Goal: Find specific page/section: Find specific page/section

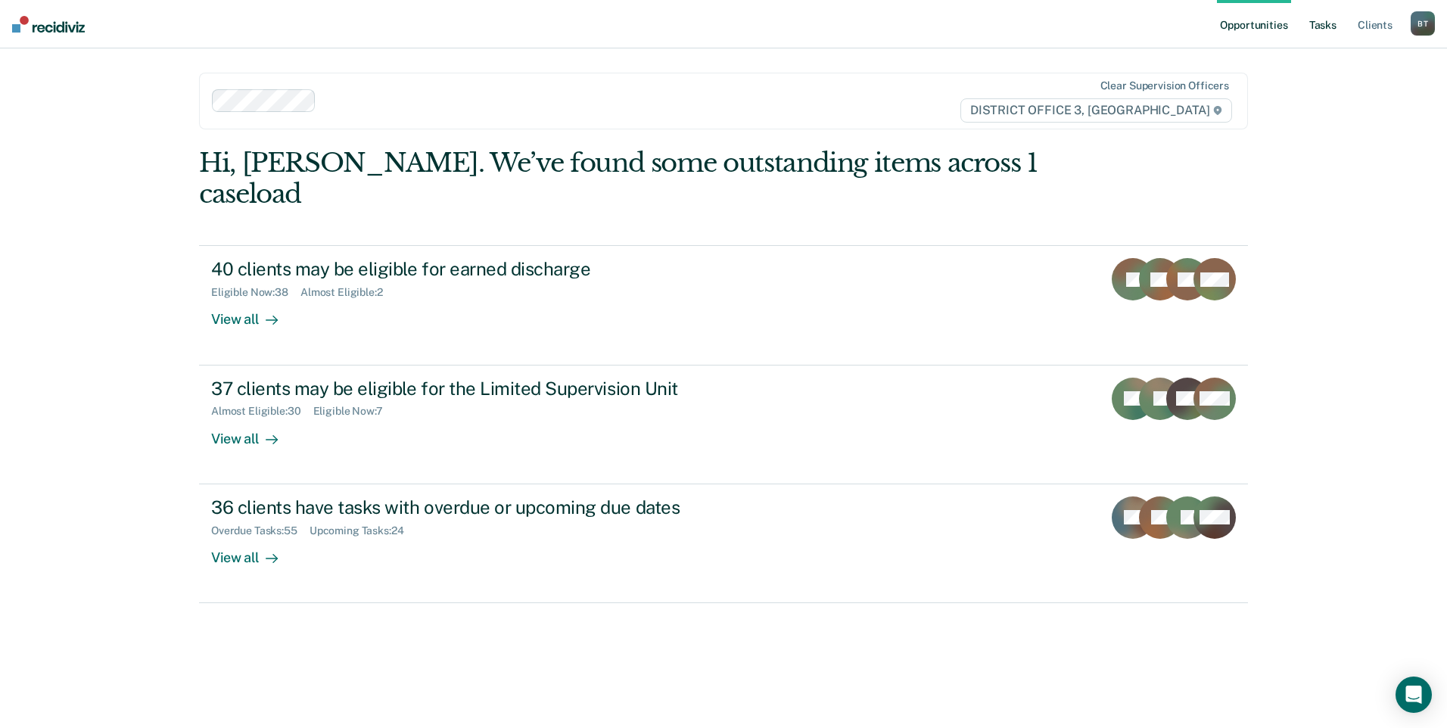
click at [1314, 23] on link "Tasks" at bounding box center [1323, 24] width 33 height 48
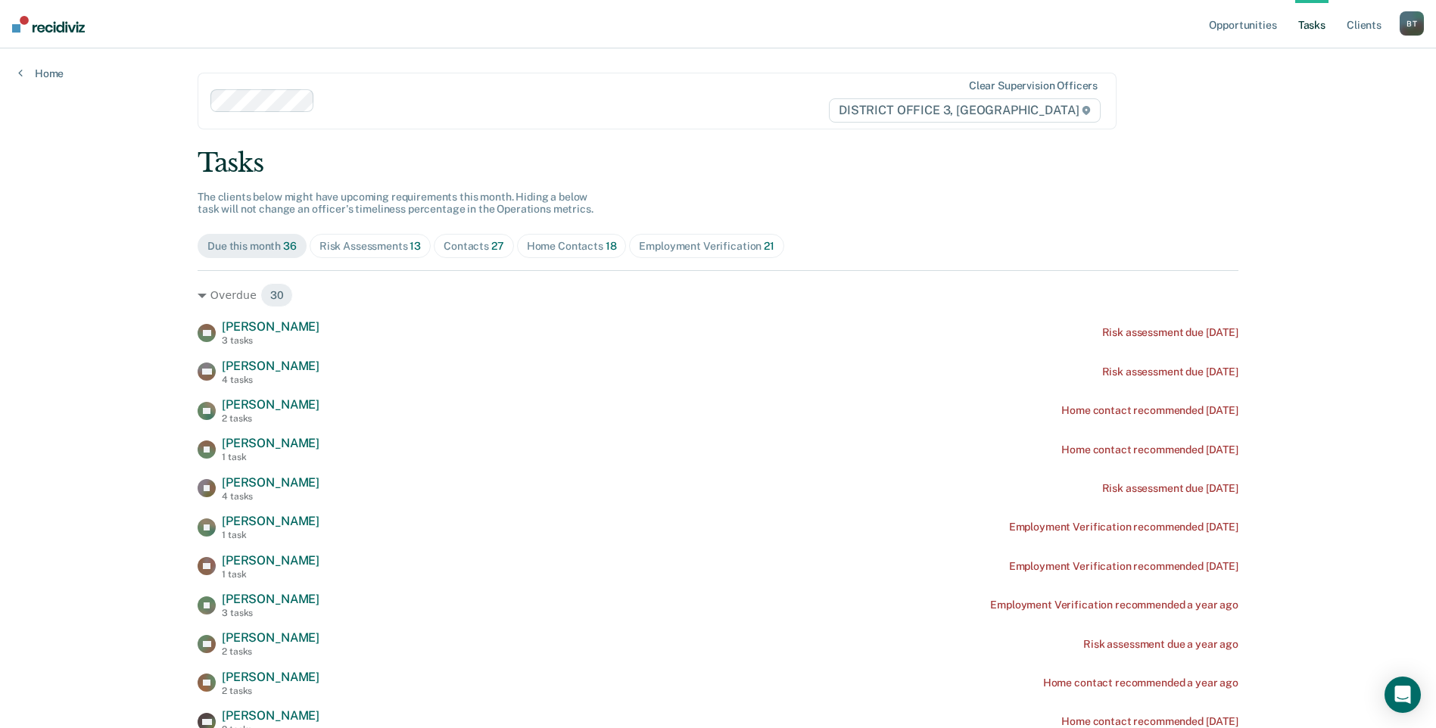
click at [562, 246] on div "Home Contacts 18" at bounding box center [572, 246] width 90 height 13
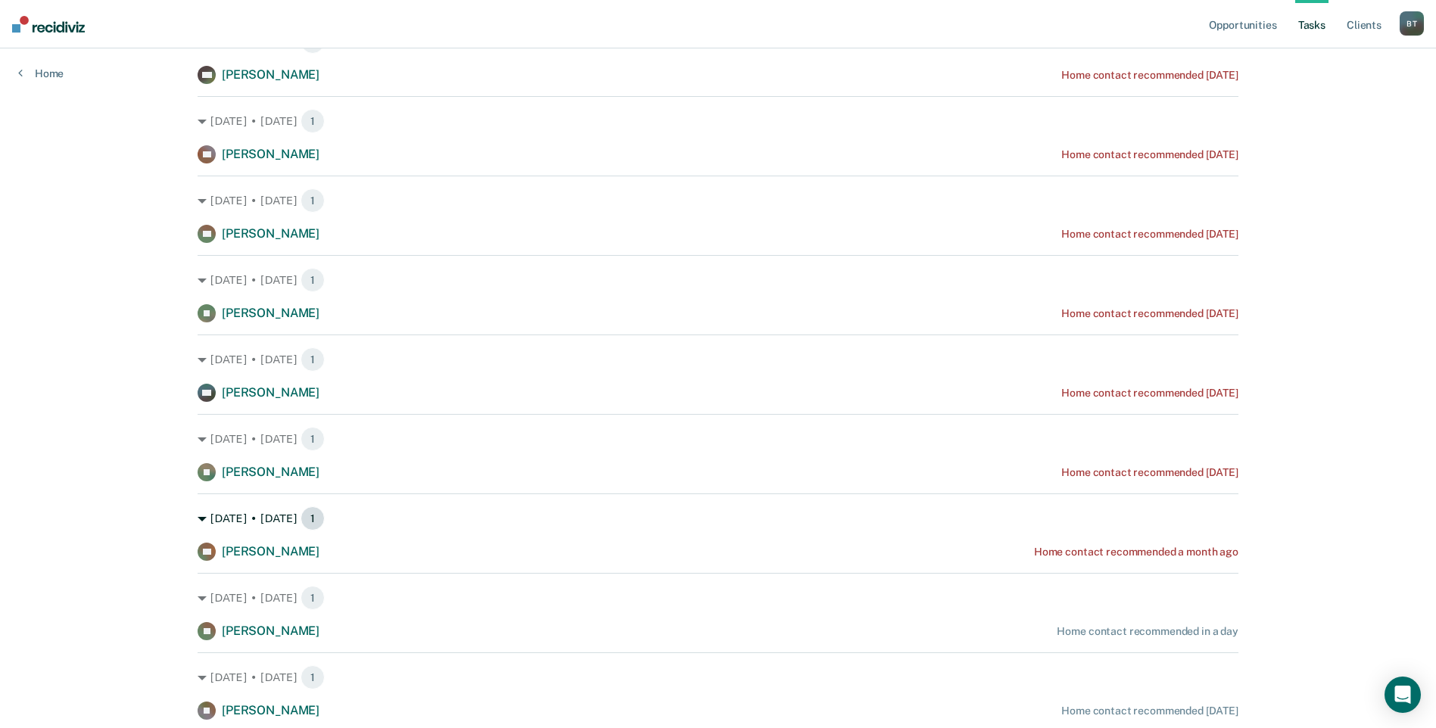
scroll to position [457, 0]
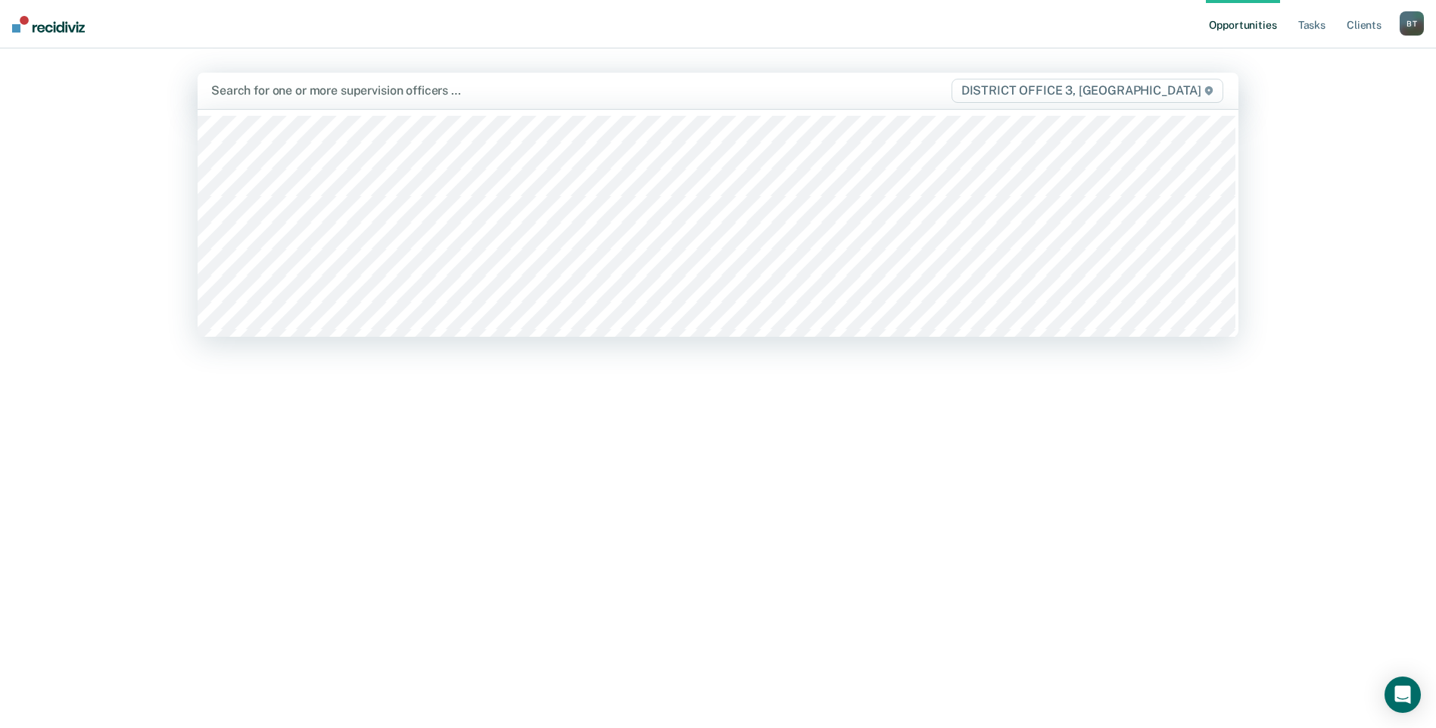
click at [301, 89] on div at bounding box center [565, 90] width 709 height 17
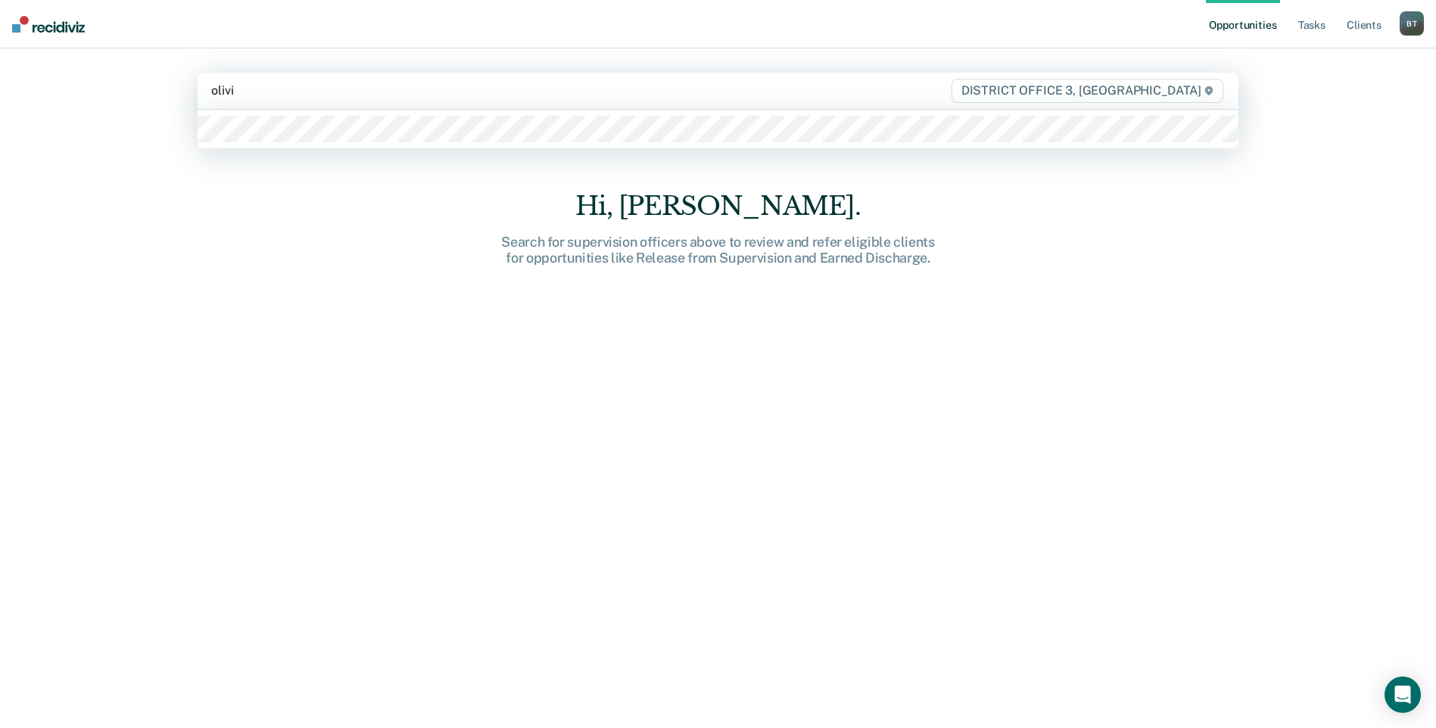
type input "[PERSON_NAME]"
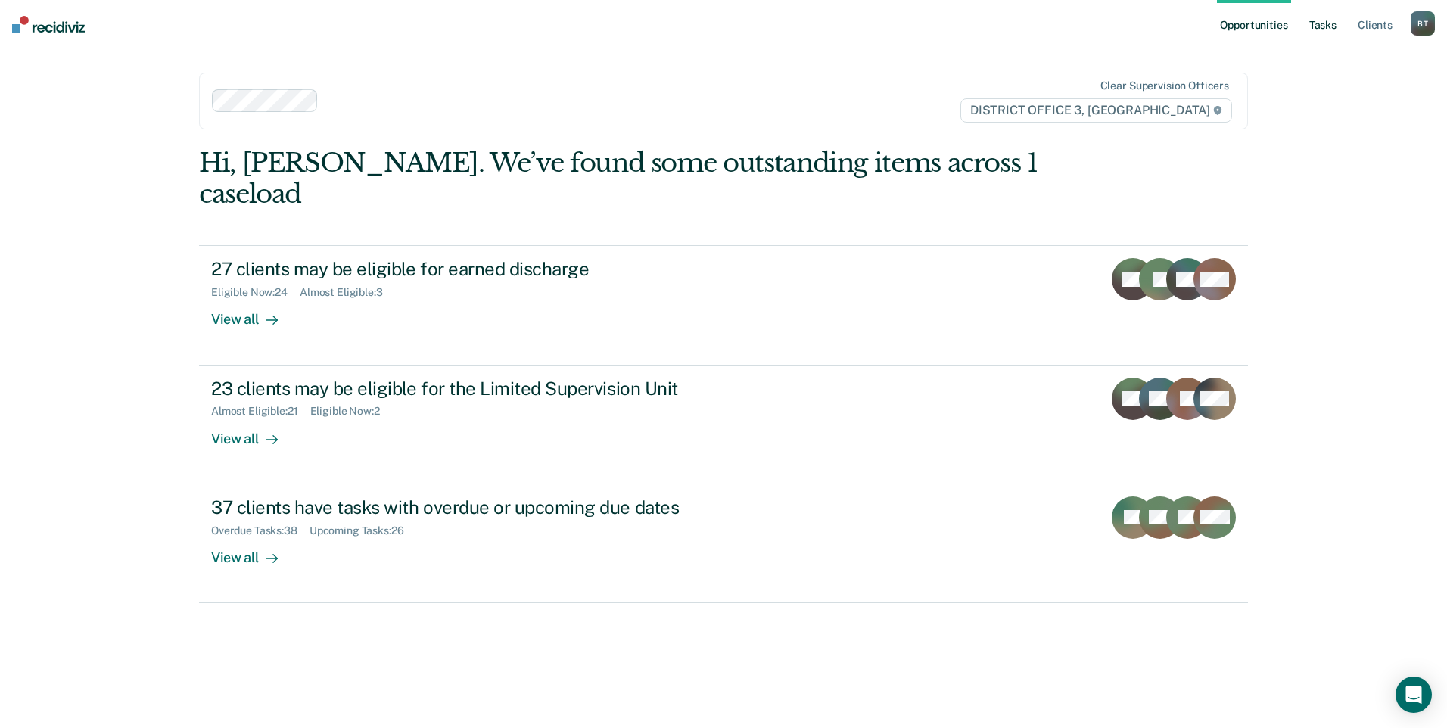
click at [1328, 18] on link "Tasks" at bounding box center [1323, 24] width 33 height 48
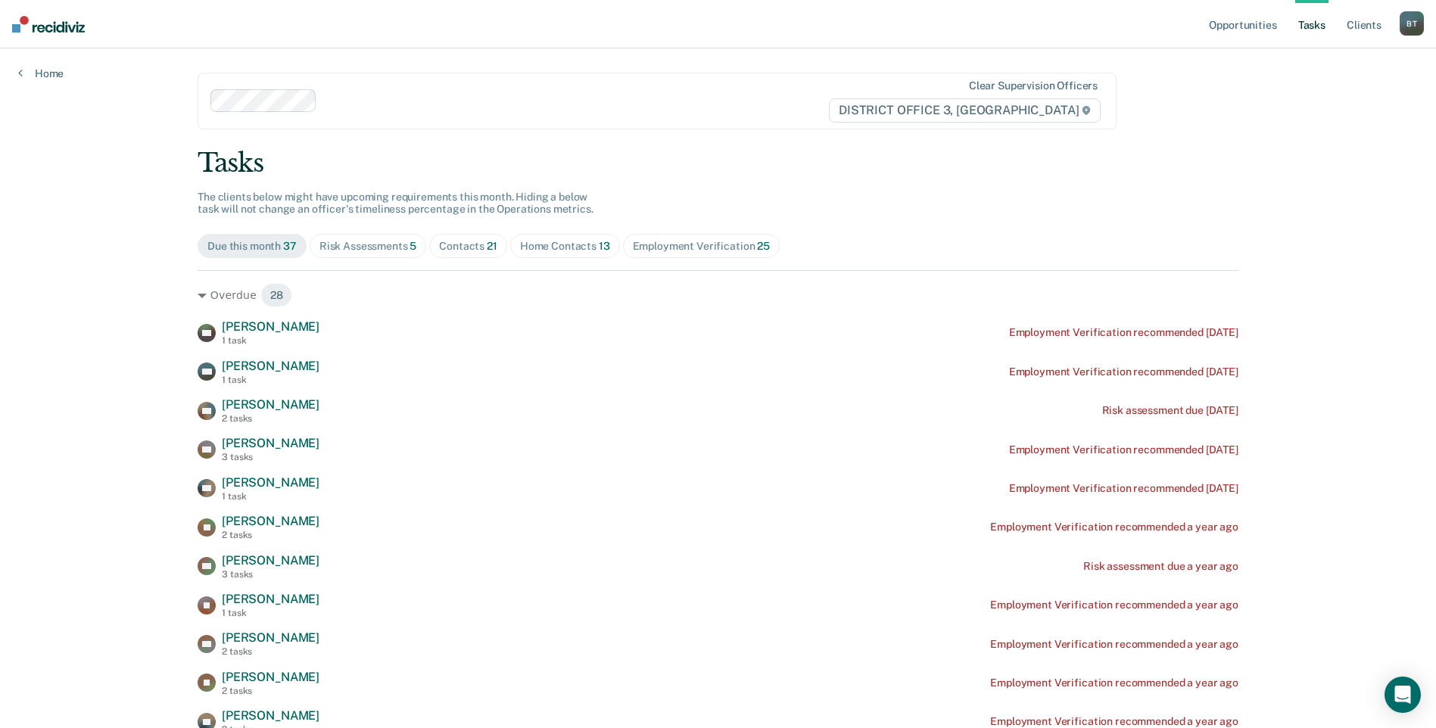
click at [545, 244] on div "Home Contacts 13" at bounding box center [565, 246] width 90 height 13
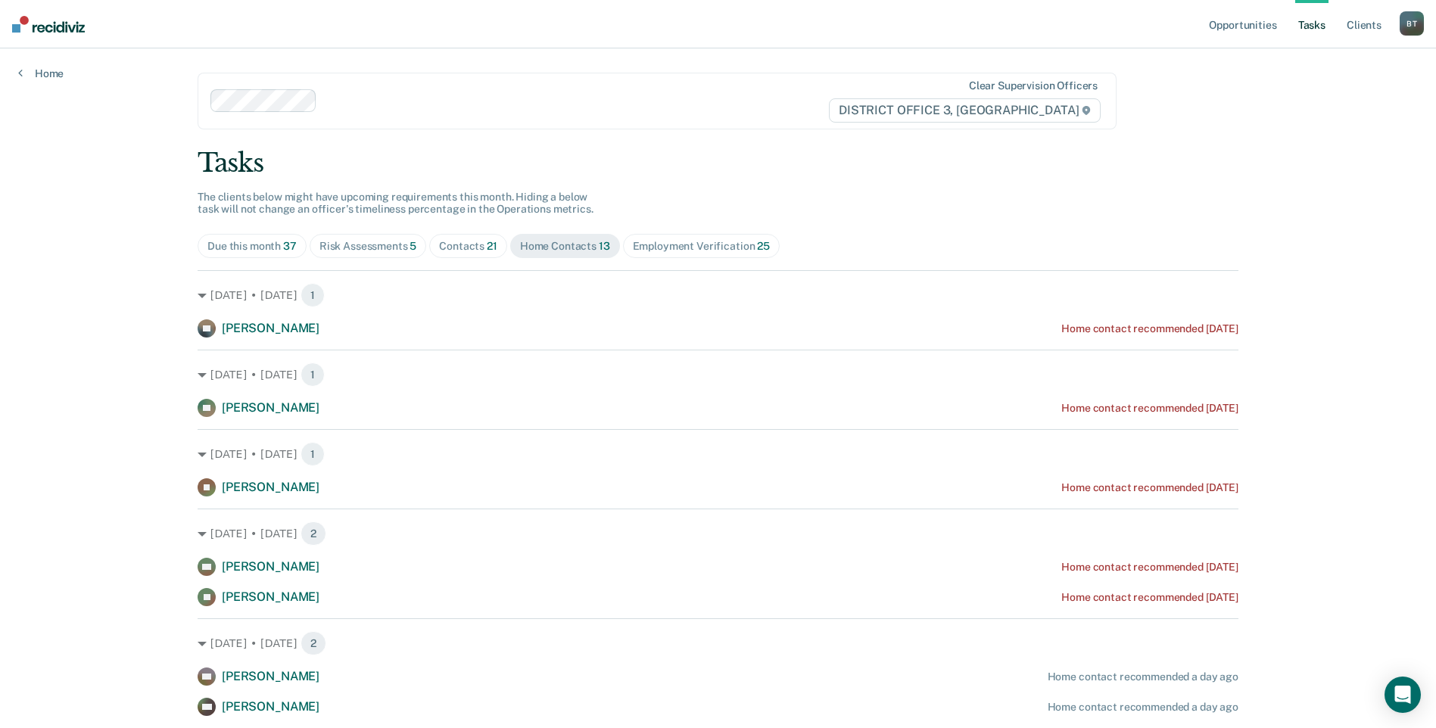
click at [456, 247] on div "Contacts 21" at bounding box center [468, 246] width 58 height 13
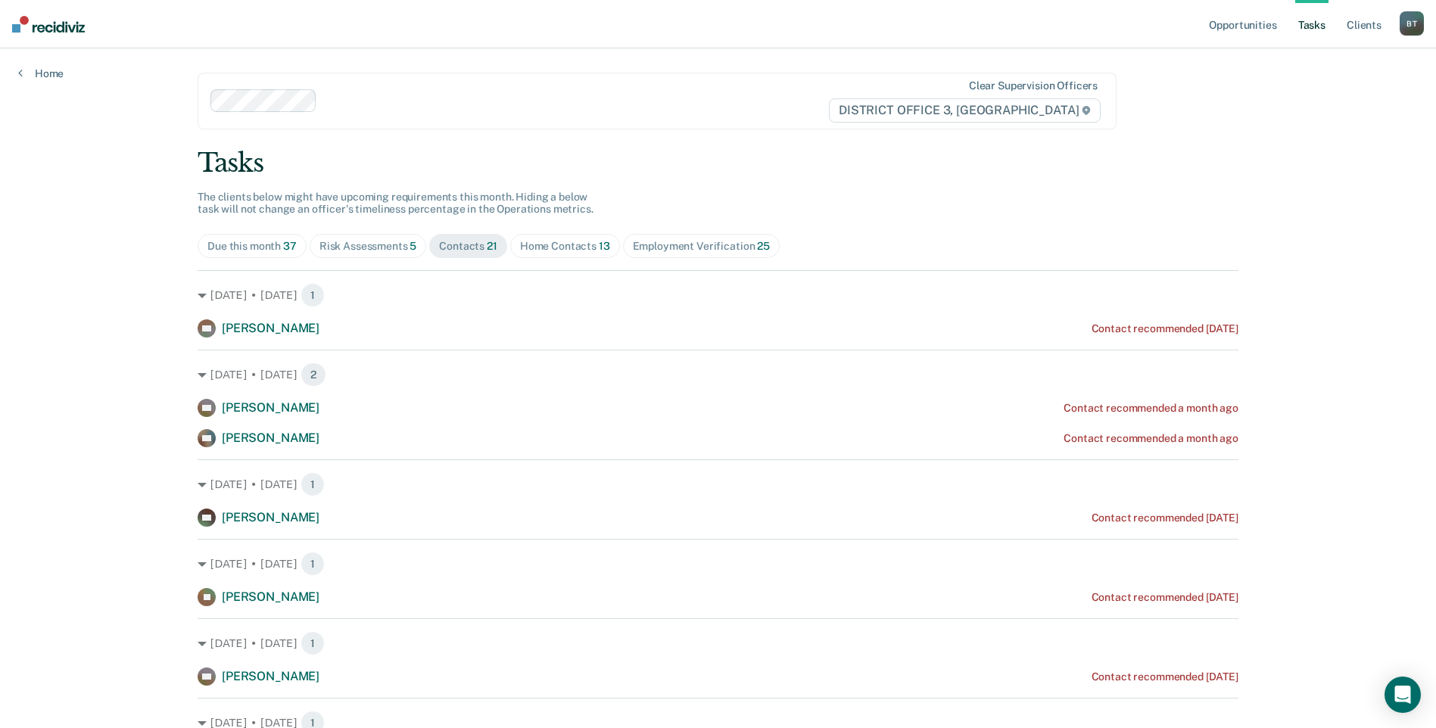
click at [385, 244] on div "Risk Assessments 5" at bounding box center [368, 246] width 98 height 13
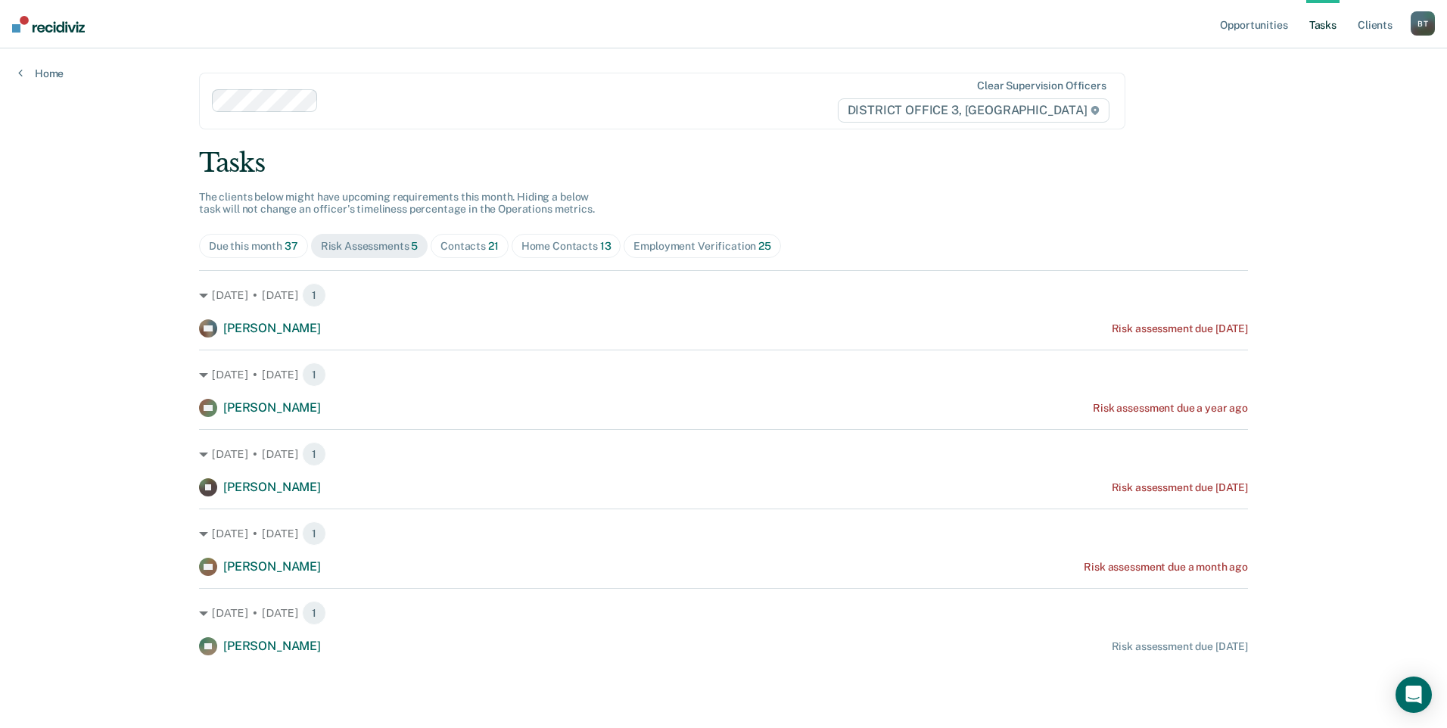
click at [566, 235] on span "Home Contacts 13" at bounding box center [567, 246] width 110 height 24
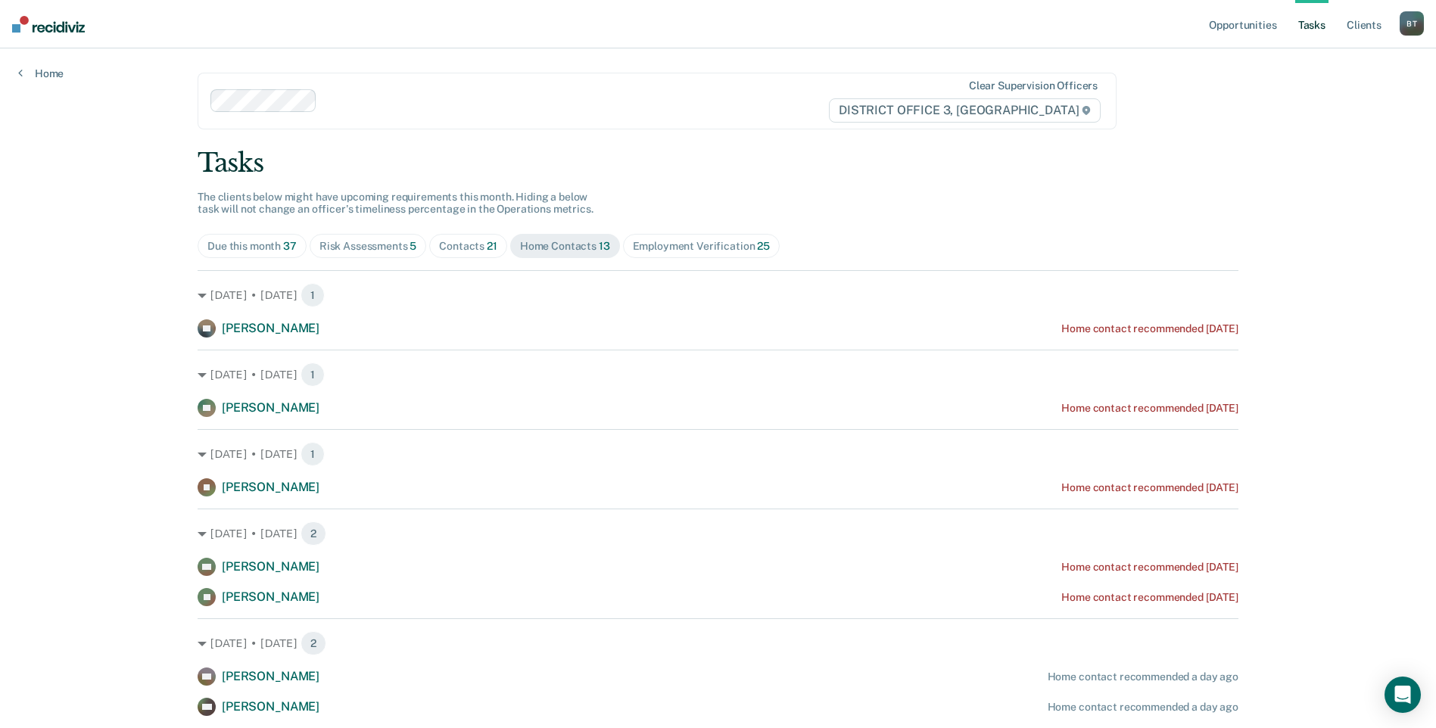
click at [356, 248] on div "Risk Assessments 5" at bounding box center [368, 246] width 98 height 13
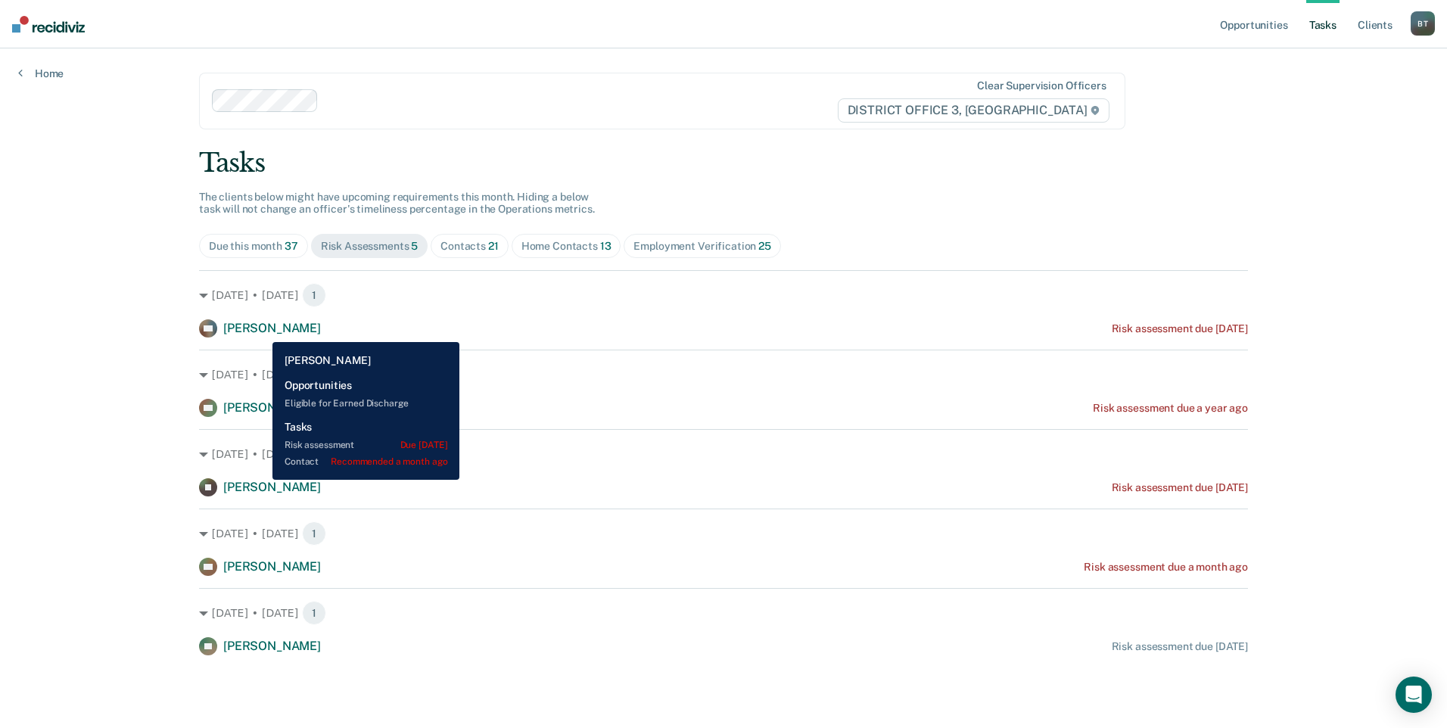
click at [261, 331] on span "Cody Nelson" at bounding box center [272, 328] width 98 height 14
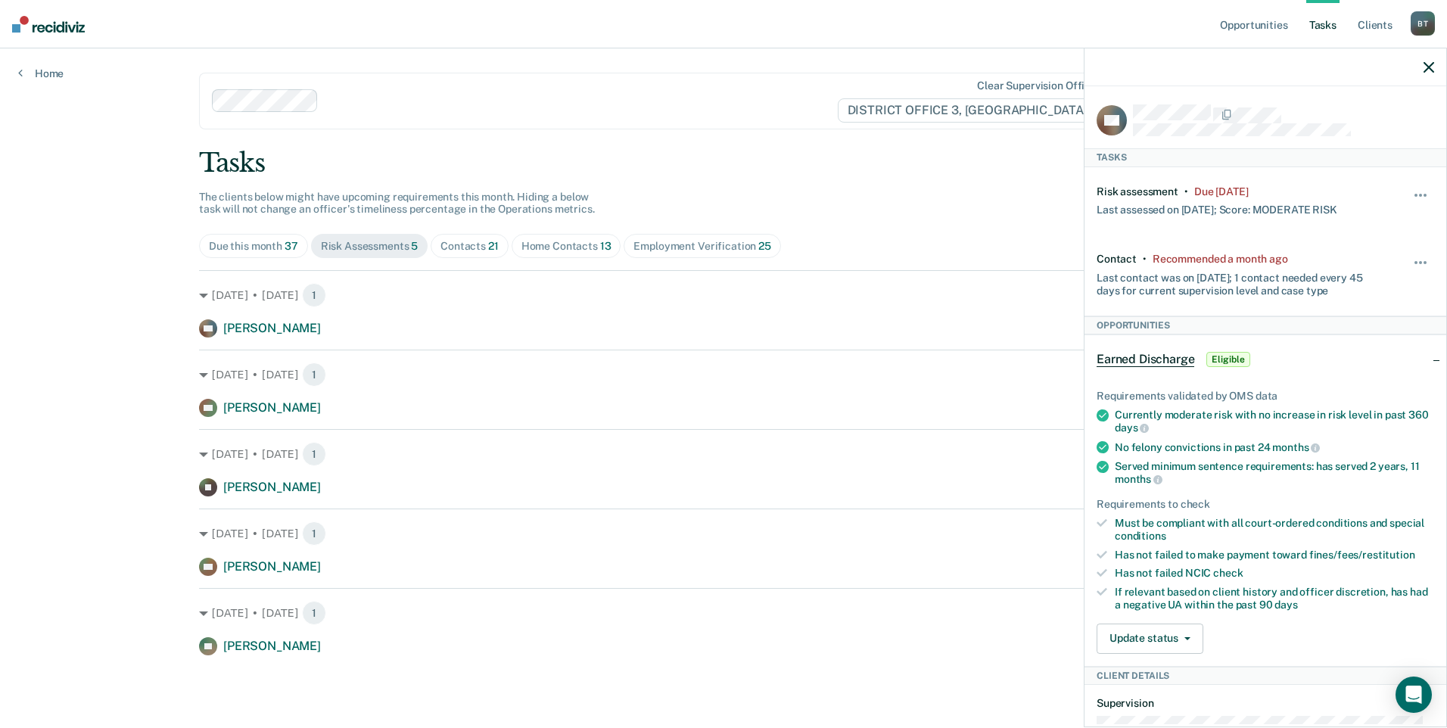
click at [1427, 65] on icon "button" at bounding box center [1429, 67] width 11 height 11
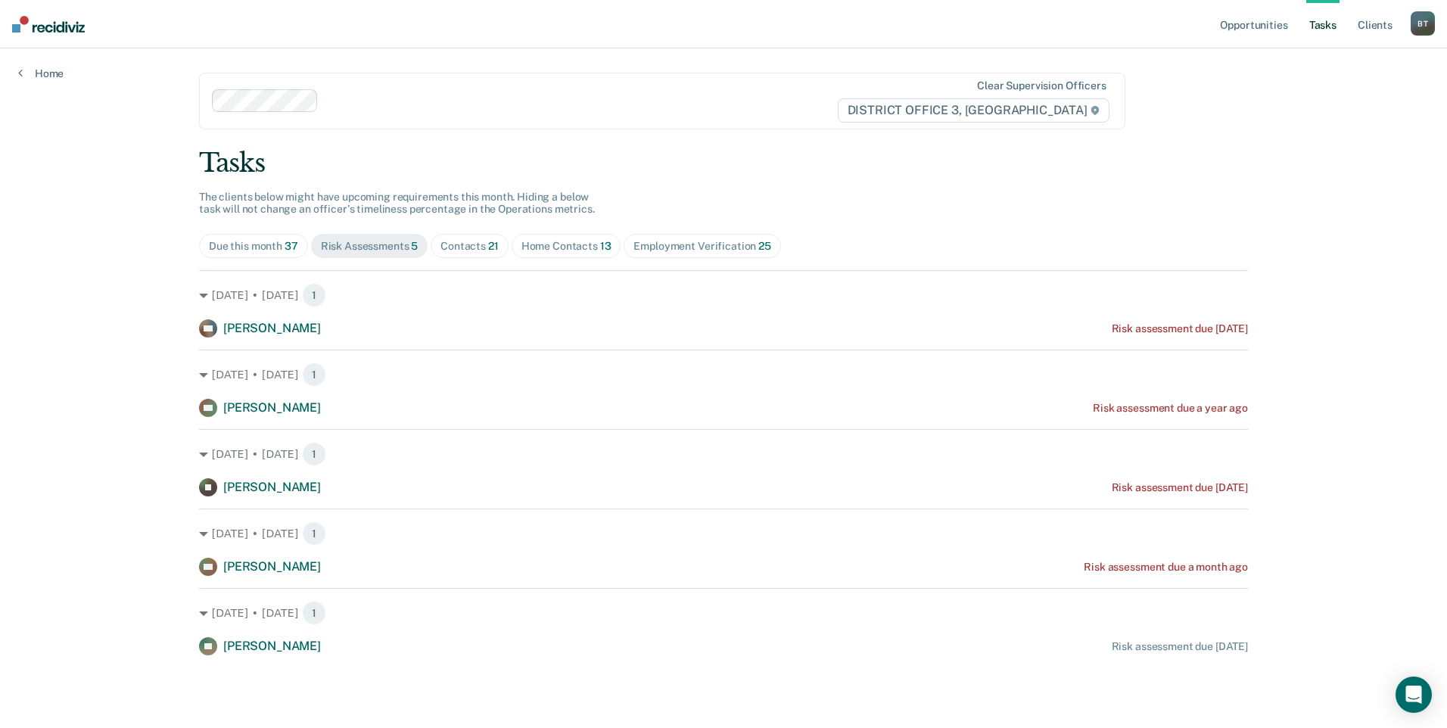
click at [557, 257] on span "Home Contacts 13" at bounding box center [567, 246] width 110 height 24
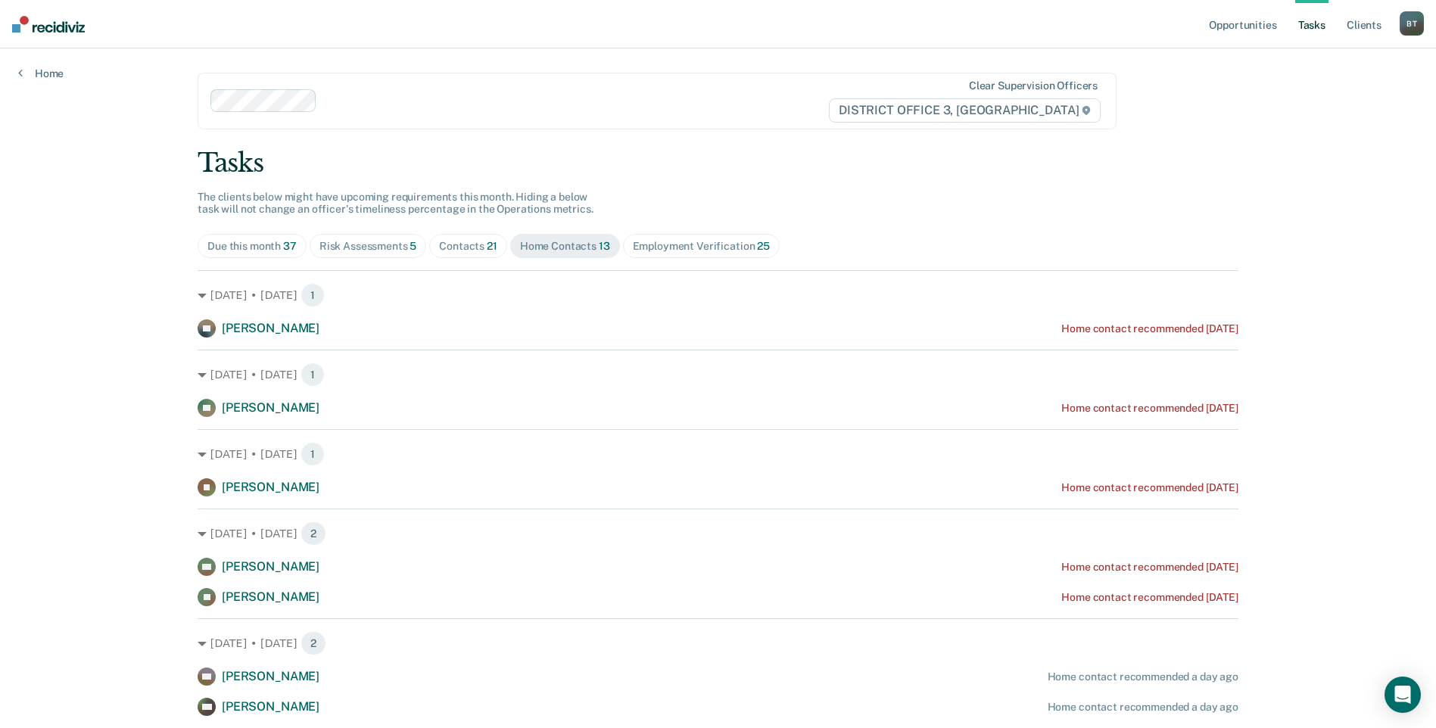
click at [699, 253] on span "Employment Verification 25" at bounding box center [701, 246] width 157 height 24
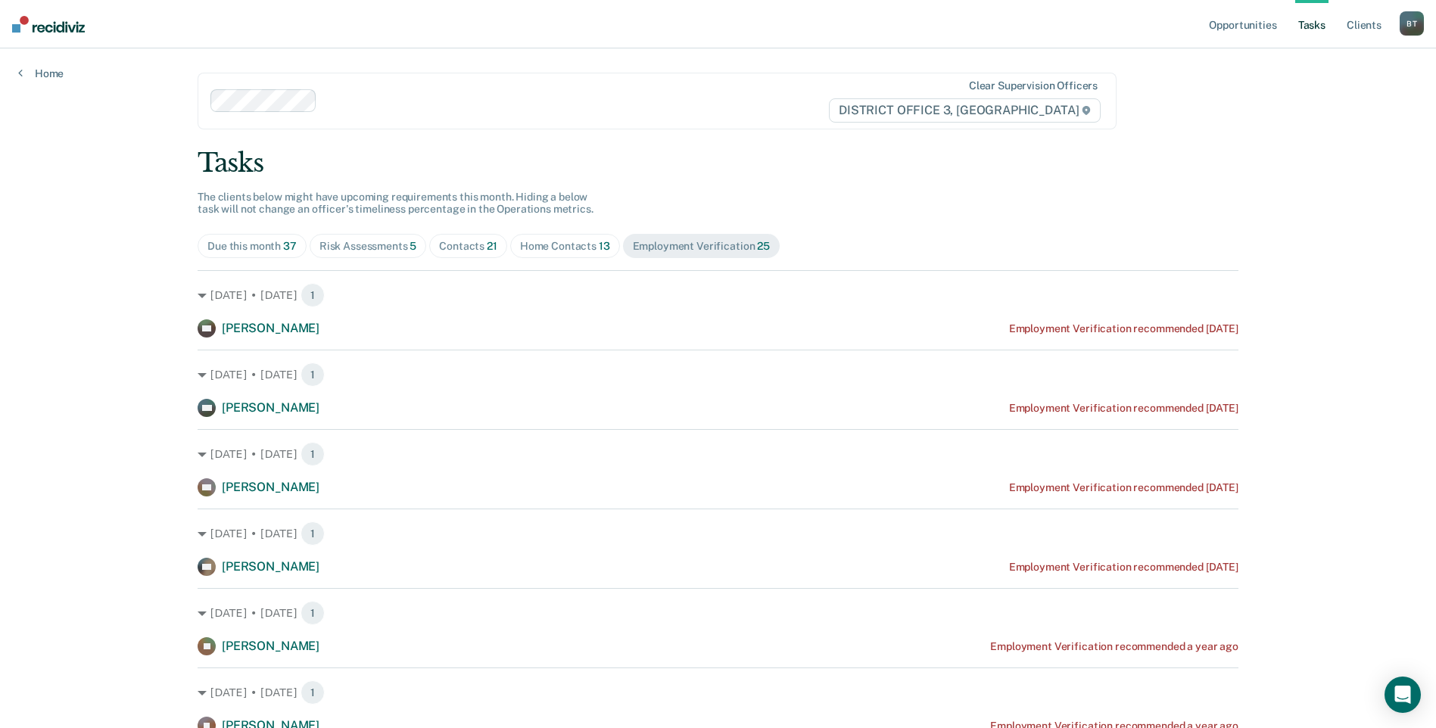
click at [560, 251] on div "Home Contacts 13" at bounding box center [565, 246] width 90 height 13
